Goal: Task Accomplishment & Management: Manage account settings

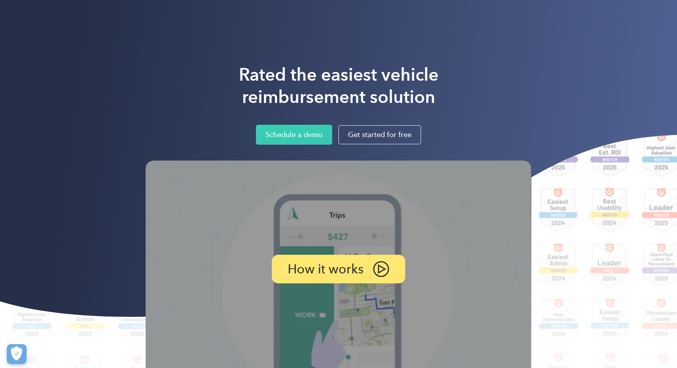
click at [475, 13] on div "Solutions For companies Easy vehicle reimbursements For self-employed Maximize …" at bounding box center [377, 14] width 307 height 16
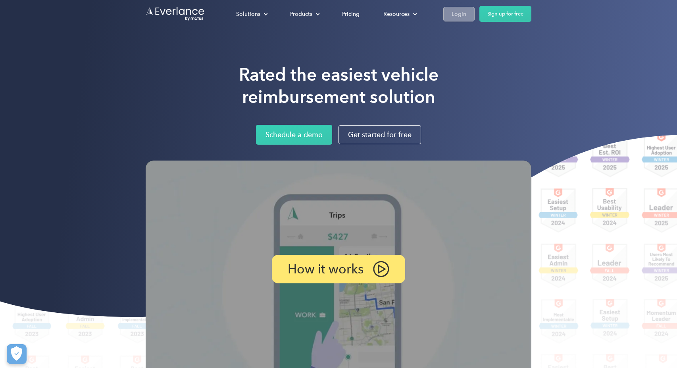
click at [458, 15] on div "Login" at bounding box center [459, 14] width 15 height 10
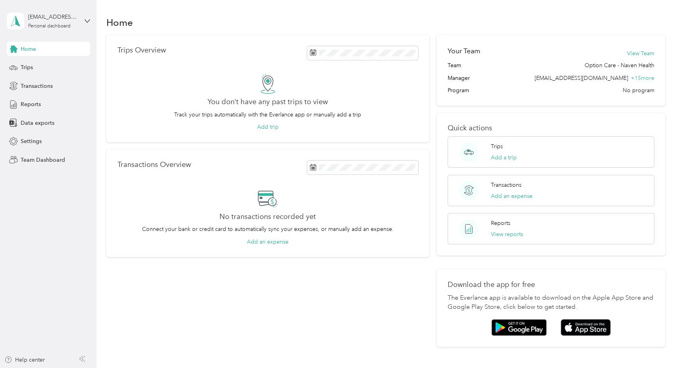
click at [35, 267] on aside "[EMAIL_ADDRESS][DOMAIN_NAME] Personal dashboard Home Trips Transactions Reports…" at bounding box center [48, 184] width 96 height 368
click at [55, 24] on div "Personal dashboard" at bounding box center [49, 26] width 42 height 5
click at [40, 69] on div "Team dashboard" at bounding box center [90, 65] width 156 height 14
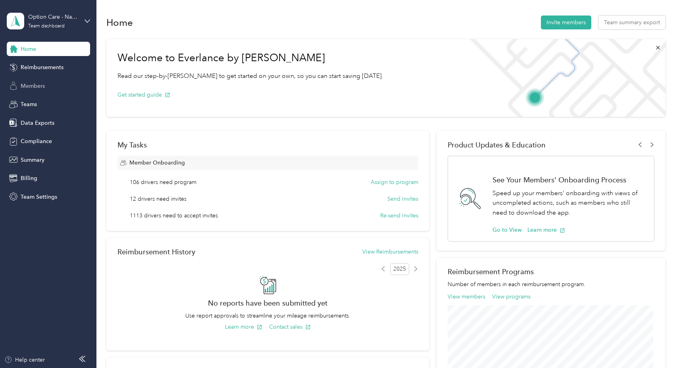
drag, startPoint x: 28, startPoint y: 102, endPoint x: 34, endPoint y: 81, distance: 21.2
click at [34, 81] on div "Home Reimbursements Members Teams Data Exports Compliance Summary Billing Team …" at bounding box center [48, 123] width 83 height 162
click at [33, 86] on span "Members" at bounding box center [33, 86] width 24 height 8
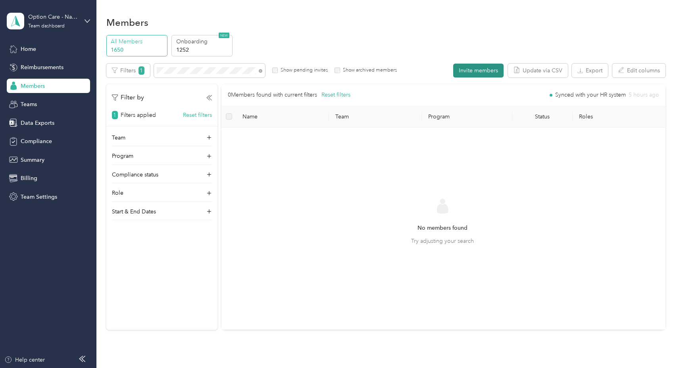
click at [478, 71] on button "Invite members" at bounding box center [478, 71] width 50 height 14
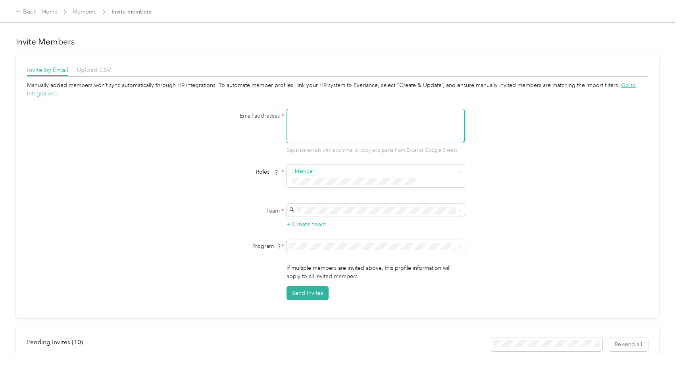
click at [326, 115] on textarea at bounding box center [376, 126] width 178 height 34
paste textarea "[PERSON_NAME][EMAIL_ADDRESS][PERSON_NAME][DOMAIN_NAME]"
type textarea "[PERSON_NAME][EMAIL_ADDRESS][PERSON_NAME][DOMAIN_NAME]"
click at [524, 212] on div "Manually added members won’t sync automatically through HR integrations. To aut…" at bounding box center [337, 190] width 621 height 219
click at [362, 274] on div "Compliance Only NH 2025 (CPM)" at bounding box center [374, 276] width 167 height 8
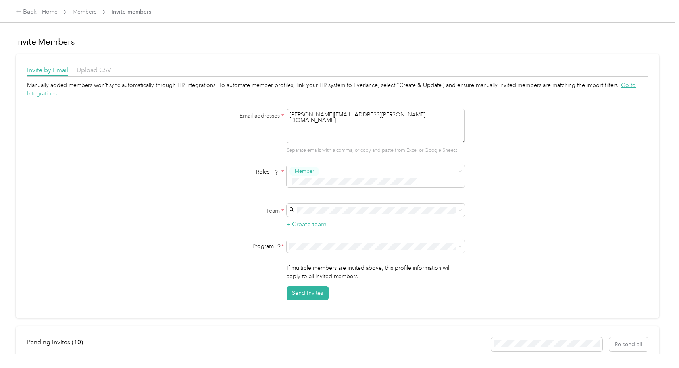
click at [530, 196] on div "Manually added members won’t sync automatically through HR integrations. To aut…" at bounding box center [337, 190] width 621 height 219
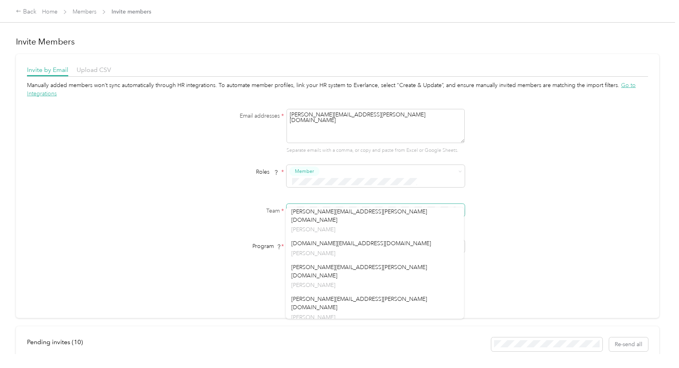
scroll to position [1070, 0]
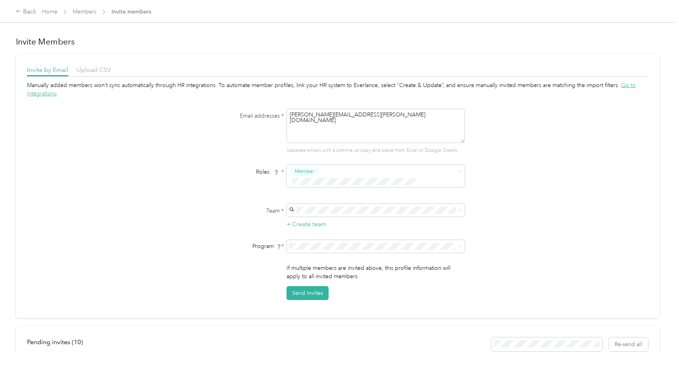
click at [536, 237] on div "Manually added members won’t sync automatically through HR integrations. To aut…" at bounding box center [337, 190] width 621 height 219
click at [297, 219] on button "+ Create team" at bounding box center [307, 224] width 40 height 10
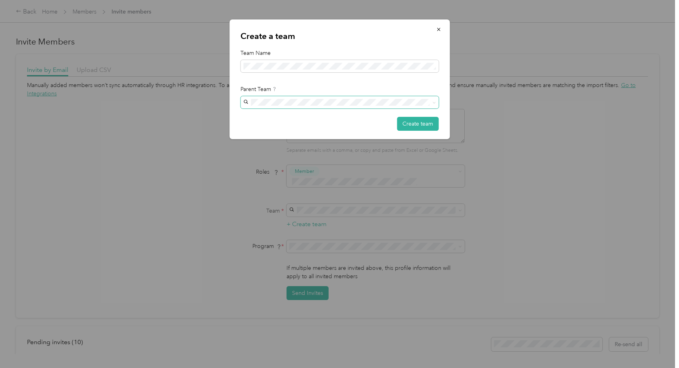
click at [304, 106] on span at bounding box center [340, 102] width 198 height 13
click at [534, 162] on div at bounding box center [339, 184] width 679 height 368
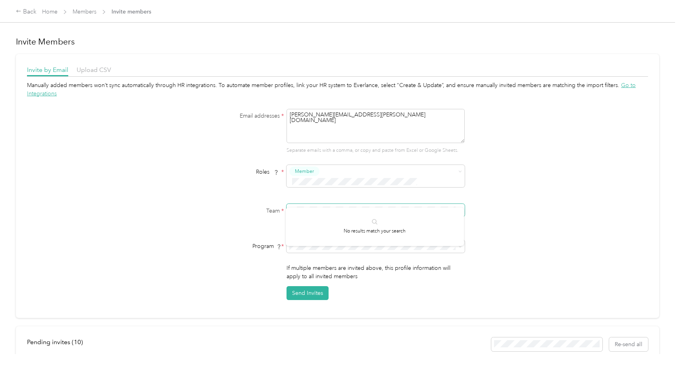
click at [273, 204] on div "Team * + Create team" at bounding box center [338, 216] width 306 height 25
click at [203, 216] on div "Team * + Create team" at bounding box center [338, 216] width 306 height 25
click at [313, 273] on li "Compliance Only NH 2025 (CPM)" at bounding box center [375, 278] width 178 height 14
click at [319, 219] on button "+ Create team" at bounding box center [307, 224] width 40 height 10
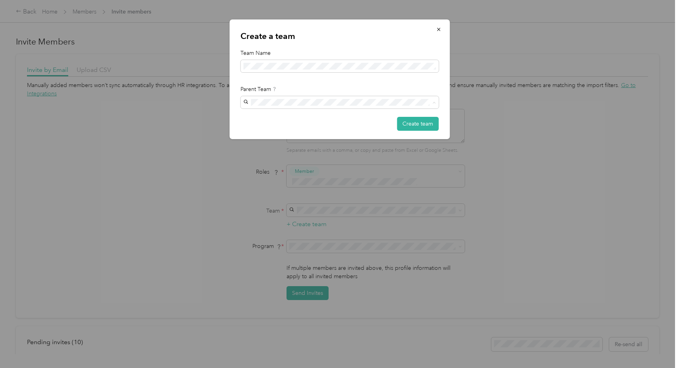
click at [180, 115] on div at bounding box center [339, 184] width 679 height 368
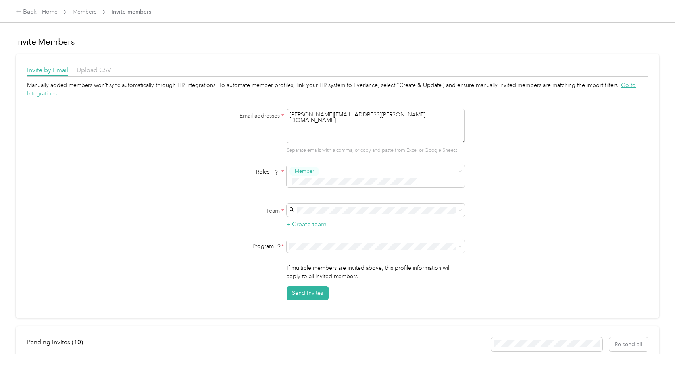
click at [319, 219] on button "+ Create team" at bounding box center [307, 224] width 40 height 10
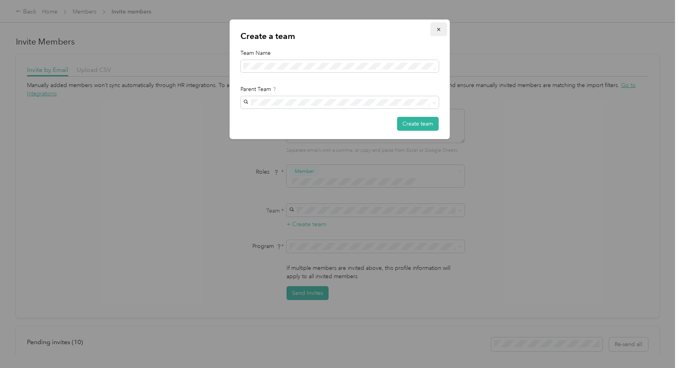
click at [436, 29] on icon "button" at bounding box center [439, 30] width 6 height 6
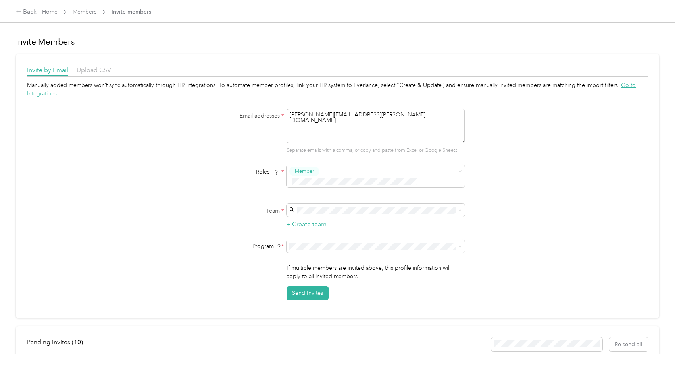
click at [267, 206] on label "Team *" at bounding box center [234, 210] width 99 height 8
click at [230, 206] on label "Team *" at bounding box center [234, 210] width 99 height 8
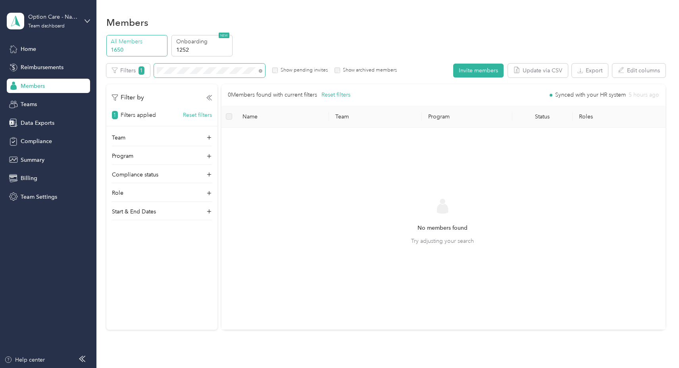
click at [121, 62] on div "All Members 1650 Onboarding 1252 NEW Edit role Edit team Edit program Export Se…" at bounding box center [385, 186] width 559 height 302
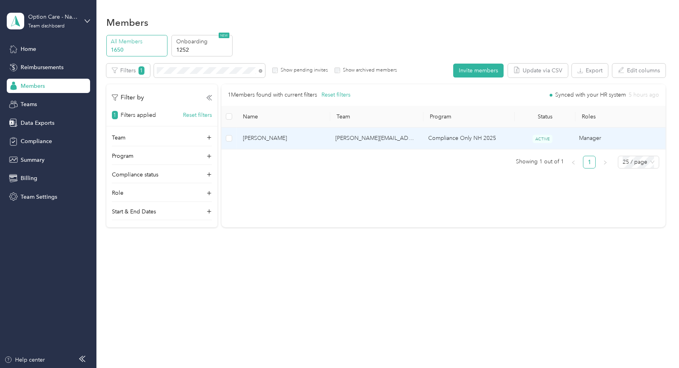
click at [273, 137] on span "[PERSON_NAME]" at bounding box center [283, 138] width 80 height 9
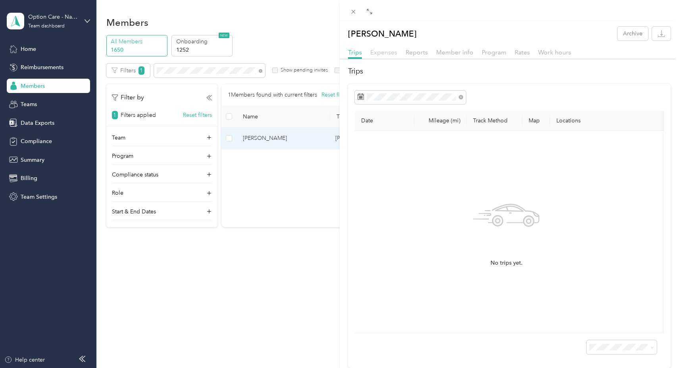
click at [384, 54] on span "Expenses" at bounding box center [383, 52] width 27 height 8
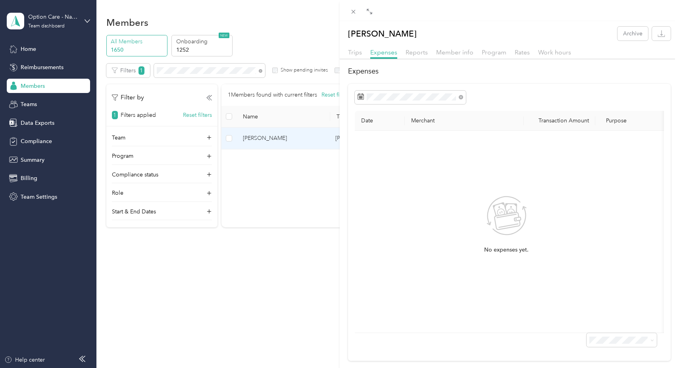
click at [417, 56] on div "Reports" at bounding box center [417, 53] width 22 height 10
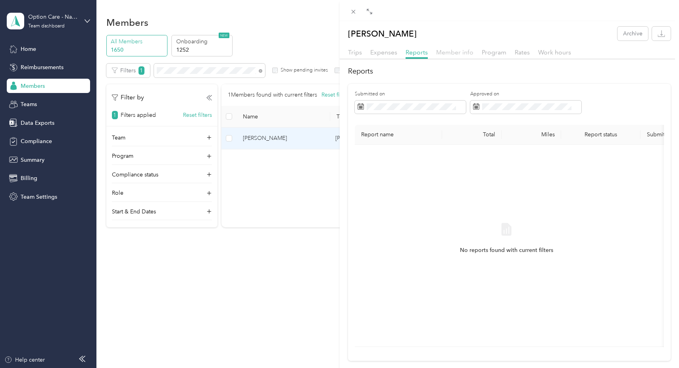
click at [451, 52] on span "Member info" at bounding box center [454, 52] width 37 height 8
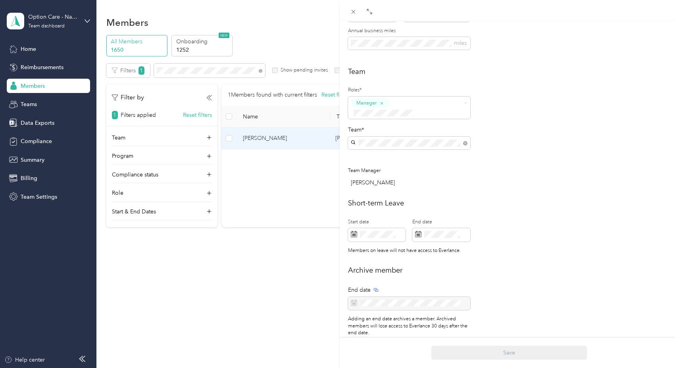
scroll to position [189, 0]
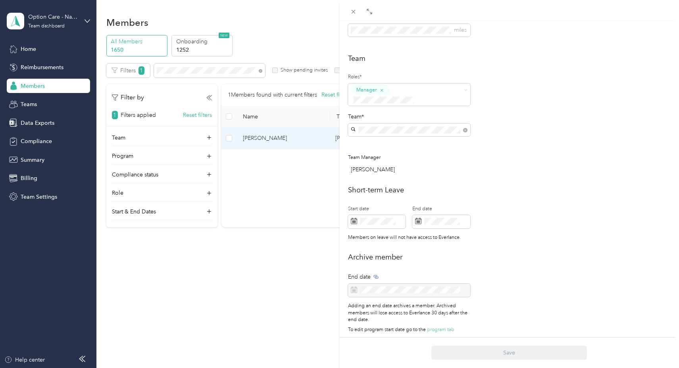
click at [236, 276] on div "[PERSON_NAME] Archive Trips Expenses Reports Member info Program Rates Work hou…" at bounding box center [339, 184] width 679 height 368
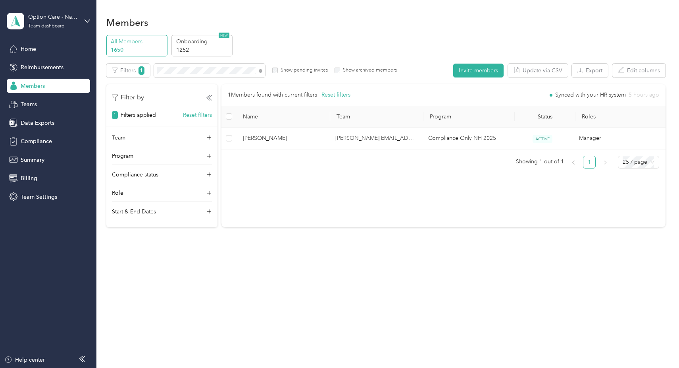
scroll to position [181, 0]
click at [218, 75] on span at bounding box center [209, 71] width 111 height 14
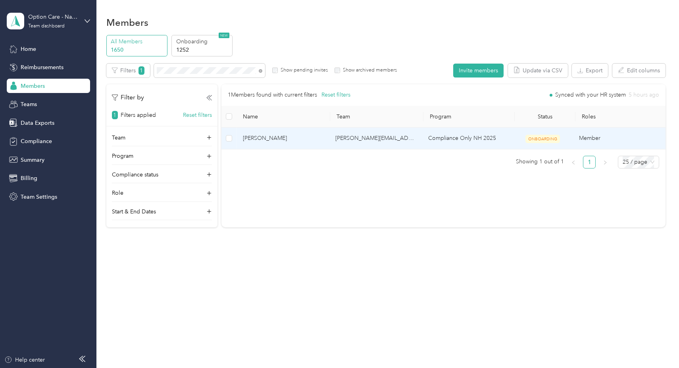
click at [261, 142] on span "[PERSON_NAME]" at bounding box center [283, 138] width 80 height 9
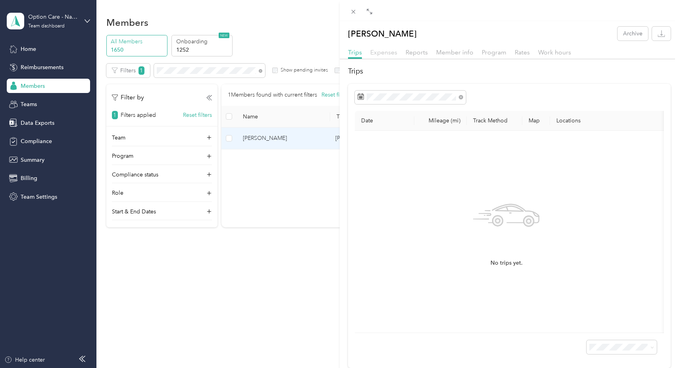
click at [388, 49] on span "Expenses" at bounding box center [383, 52] width 27 height 8
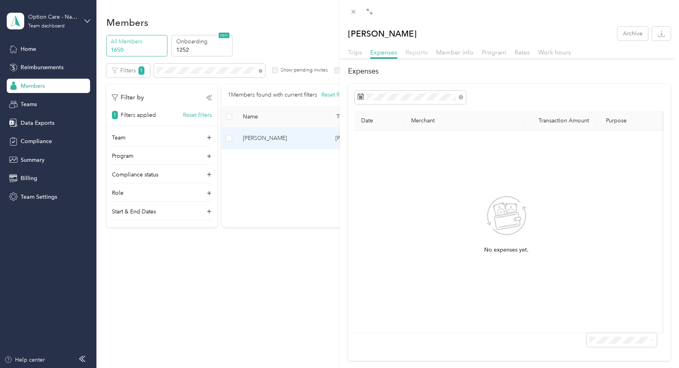
click at [421, 52] on span "Reports" at bounding box center [417, 52] width 22 height 8
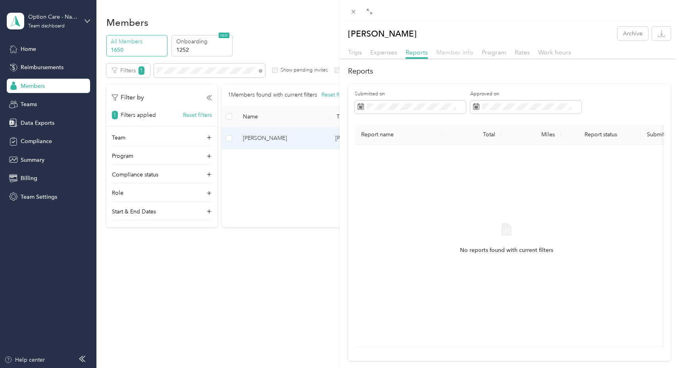
click at [449, 54] on span "Member info" at bounding box center [454, 52] width 37 height 8
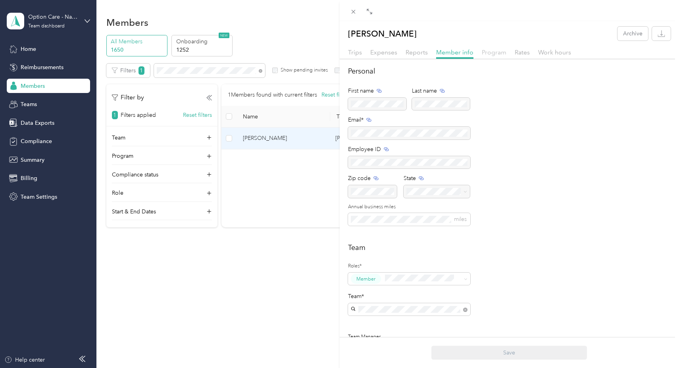
click at [495, 52] on span "Program" at bounding box center [494, 52] width 25 height 8
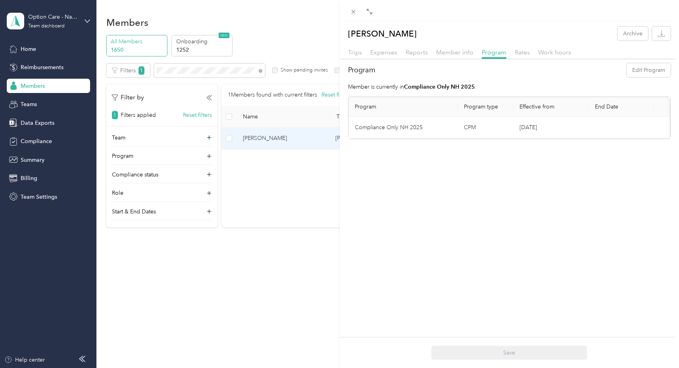
drag, startPoint x: 414, startPoint y: 35, endPoint x: 349, endPoint y: 33, distance: 65.1
click at [349, 33] on div "[PERSON_NAME] Archive" at bounding box center [510, 34] width 340 height 14
copy p "[PERSON_NAME]"
click at [243, 298] on div "[PERSON_NAME] Archive Trips Expenses Reports Member info Program Rates Work hou…" at bounding box center [339, 184] width 679 height 368
